Goal: Task Accomplishment & Management: Manage account settings

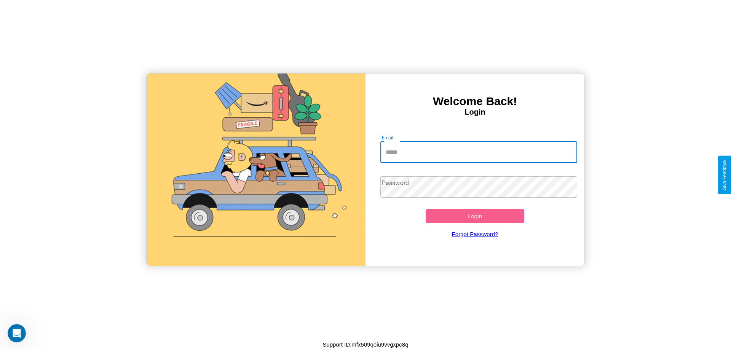
click at [478, 152] on input "Email" at bounding box center [478, 152] width 197 height 21
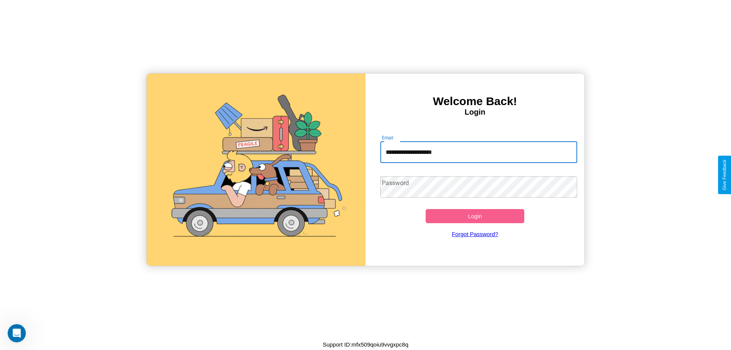
type input "**********"
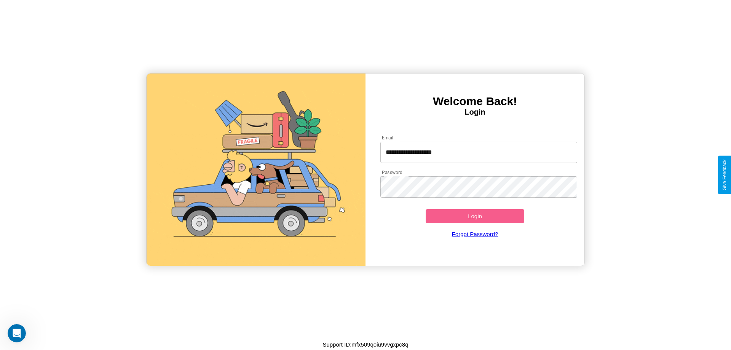
click at [475, 216] on button "Login" at bounding box center [475, 216] width 99 height 14
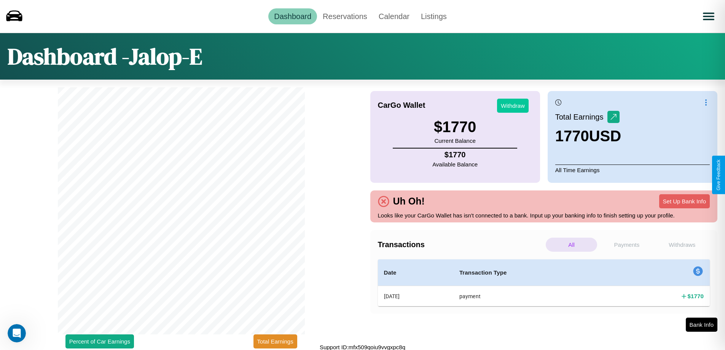
click at [513, 105] on button "Withdraw" at bounding box center [513, 106] width 32 height 14
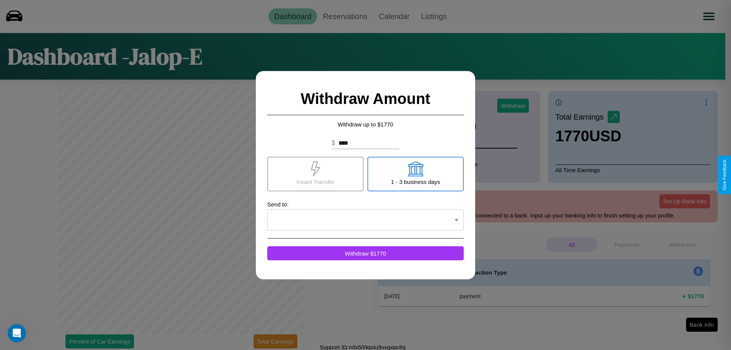
click at [315, 174] on icon at bounding box center [316, 168] width 10 height 15
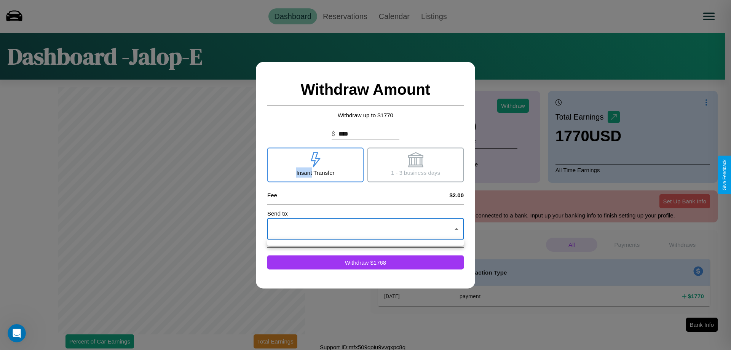
click at [365, 229] on div at bounding box center [365, 175] width 731 height 350
